Goal: Transaction & Acquisition: Purchase product/service

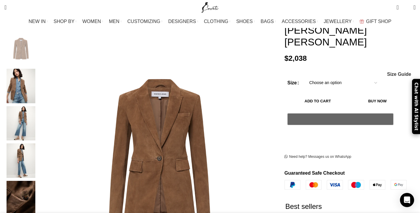
scroll to position [102, 0]
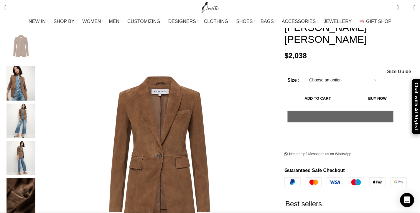
click at [329, 74] on select "Choose an option 2 UK 4 UK 6 UK 8 [GEOGRAPHIC_DATA] 10 [GEOGRAPHIC_DATA] 12 [GE…" at bounding box center [343, 80] width 77 height 12
click at [305, 74] on select "Choose an option 2 UK 4 UK 6 UK 8 [GEOGRAPHIC_DATA] 10 [GEOGRAPHIC_DATA] 12 [GE…" at bounding box center [343, 80] width 77 height 12
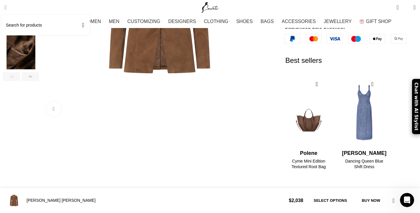
scroll to position [205, 0]
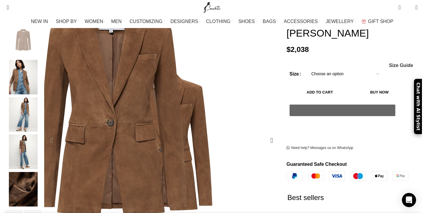
scroll to position [115, 0]
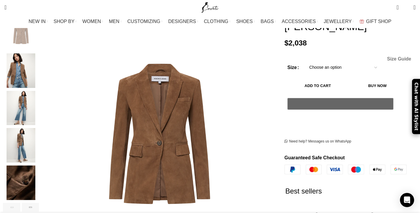
click at [387, 57] on span "Size Guide" at bounding box center [399, 59] width 24 height 5
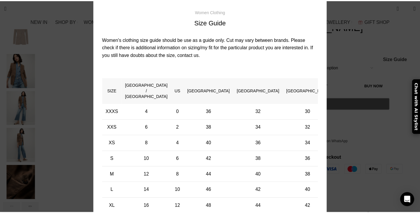
scroll to position [0, 62]
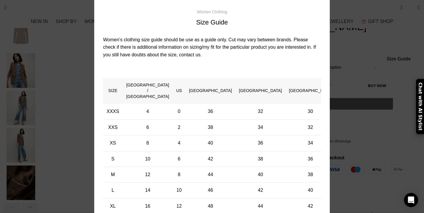
click at [336, 34] on div "× Women's clothing size guide Women Clothing Size Guide Women's clothing size g…" at bounding box center [212, 118] width 416 height 301
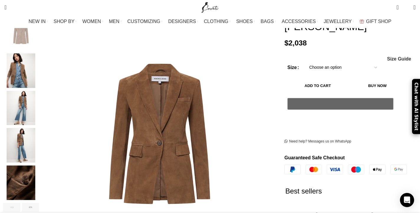
click at [320, 61] on select "Choose an option 2 UK 4 UK 6 UK 8 [GEOGRAPHIC_DATA] 10 [GEOGRAPHIC_DATA] 12 [GE…" at bounding box center [343, 67] width 77 height 12
click at [305, 61] on select "Choose an option 2 UK 4 UK 6 UK 8 [GEOGRAPHIC_DATA] 10 [GEOGRAPHIC_DATA] 12 [GE…" at bounding box center [343, 67] width 77 height 12
select select "14-uk"
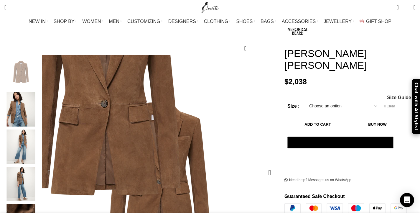
scroll to position [75, 0]
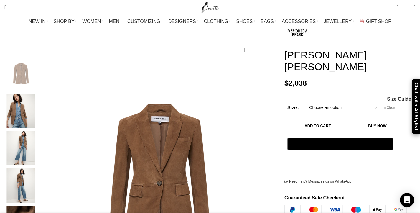
click at [39, 108] on img "2 / 6" at bounding box center [21, 110] width 36 height 34
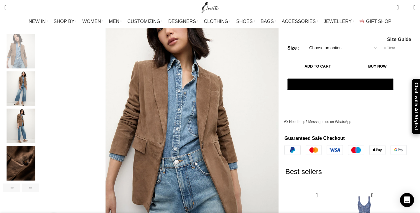
scroll to position [150, 0]
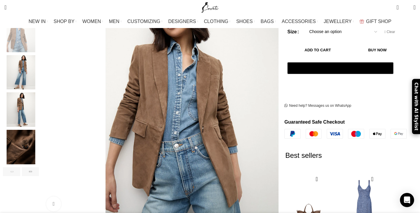
click at [39, 55] on img "3 / 6" at bounding box center [21, 72] width 36 height 34
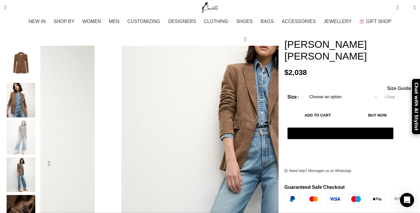
scroll to position [0, 310]
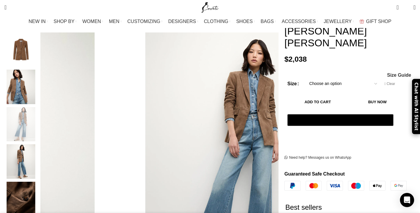
click at [39, 155] on img "4 / 6" at bounding box center [21, 161] width 36 height 34
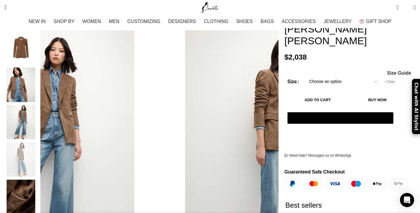
scroll to position [103, 0]
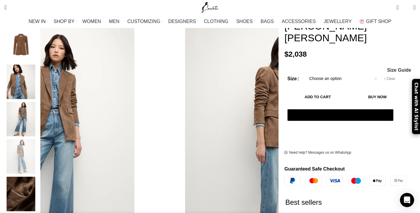
click at [39, 184] on img "5 / 6" at bounding box center [21, 194] width 36 height 34
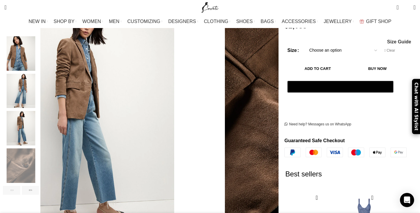
scroll to position [132, 0]
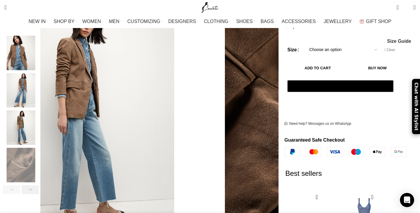
click at [39, 185] on div "Next slide" at bounding box center [30, 189] width 17 height 9
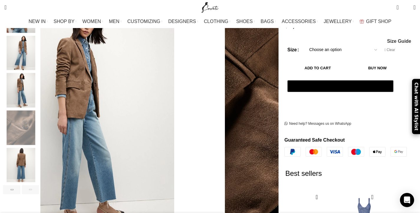
click at [39, 185] on div "Next slide" at bounding box center [30, 189] width 17 height 9
click at [39, 156] on img "6 / 6" at bounding box center [21, 165] width 36 height 34
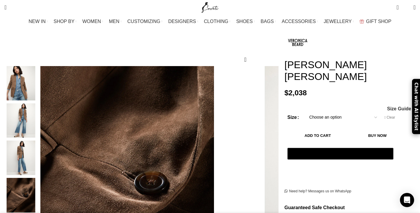
scroll to position [0, 434]
